Goal: Task Accomplishment & Management: Use online tool/utility

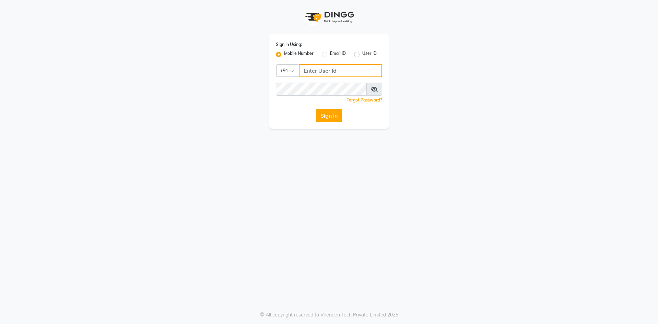
type input "9030096789"
click at [330, 116] on button "Sign In" at bounding box center [329, 115] width 26 height 13
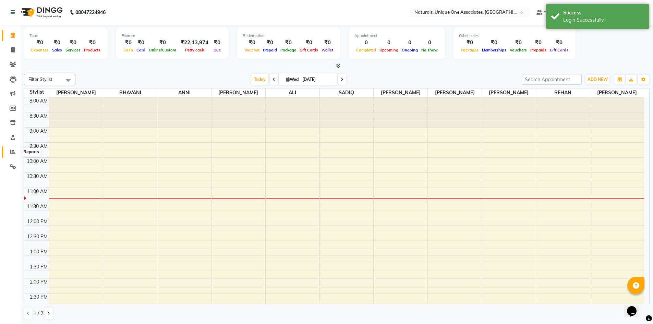
click at [11, 150] on icon at bounding box center [12, 151] width 5 height 5
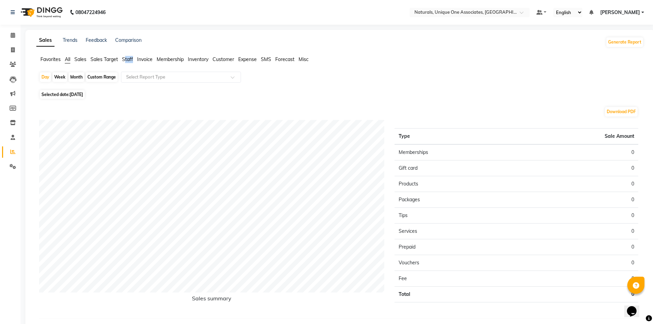
drag, startPoint x: 125, startPoint y: 57, endPoint x: 133, endPoint y: 61, distance: 8.3
click at [133, 61] on span "Staff" at bounding box center [127, 59] width 11 height 6
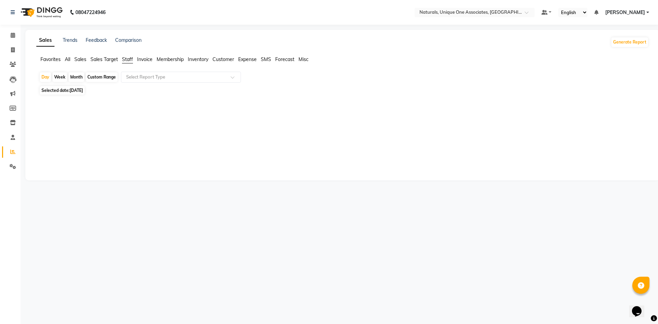
click at [79, 77] on div "Month" at bounding box center [77, 77] width 16 height 10
select select "9"
select select "2025"
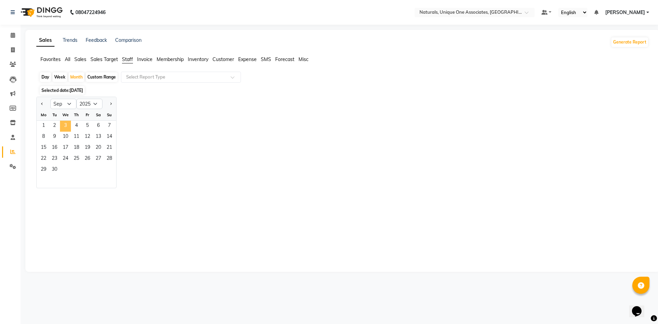
click at [62, 123] on span "3" at bounding box center [65, 126] width 11 height 11
